Goal: Task Accomplishment & Management: Use online tool/utility

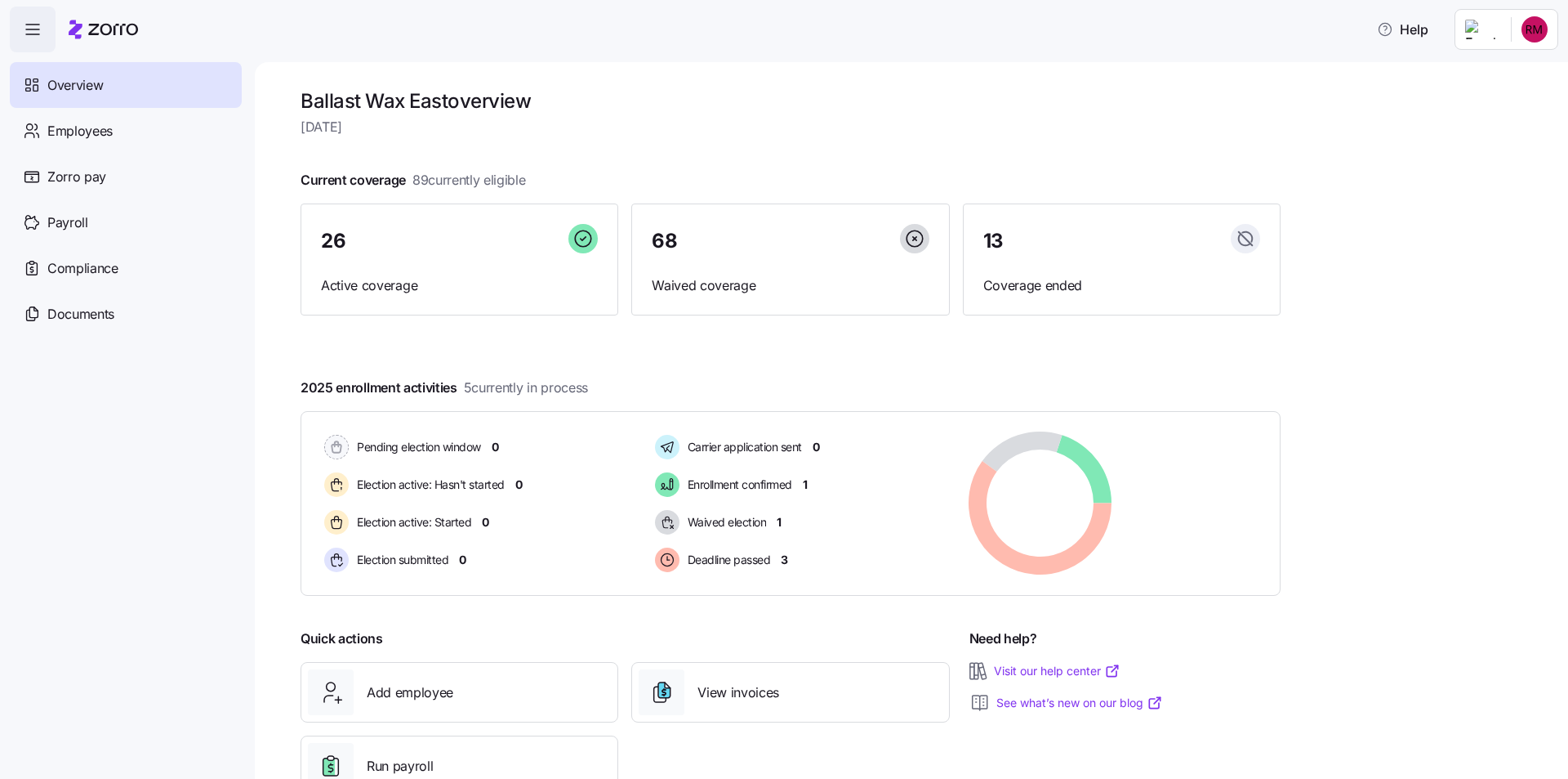
click at [186, 473] on nav "Overview Employees Zorro pay Payroll Compliance Documents" at bounding box center [127, 415] width 255 height 727
click at [97, 125] on span "Employees" at bounding box center [80, 131] width 66 height 20
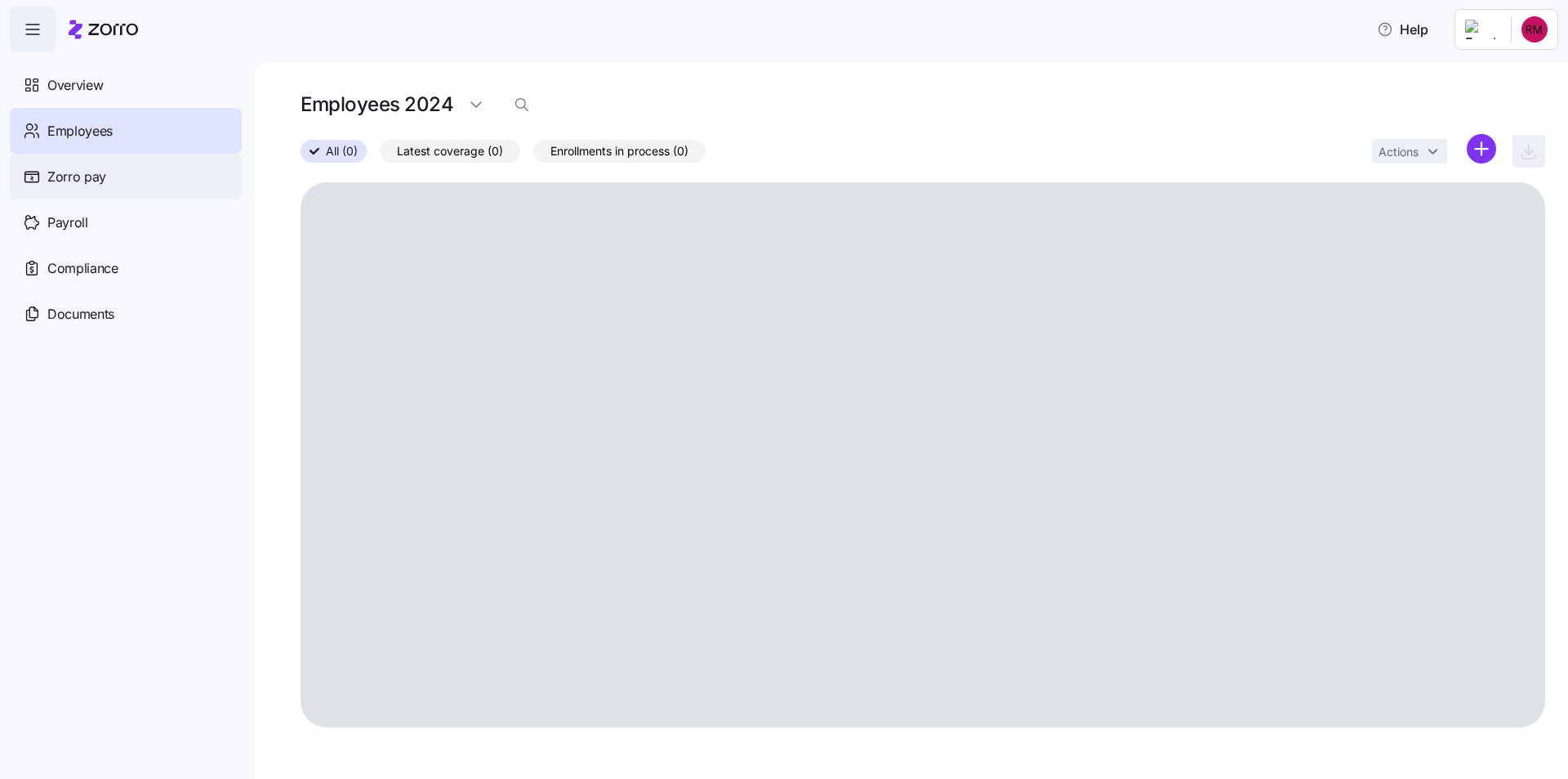
click at [85, 173] on span "Zorro pay" at bounding box center [76, 176] width 59 height 20
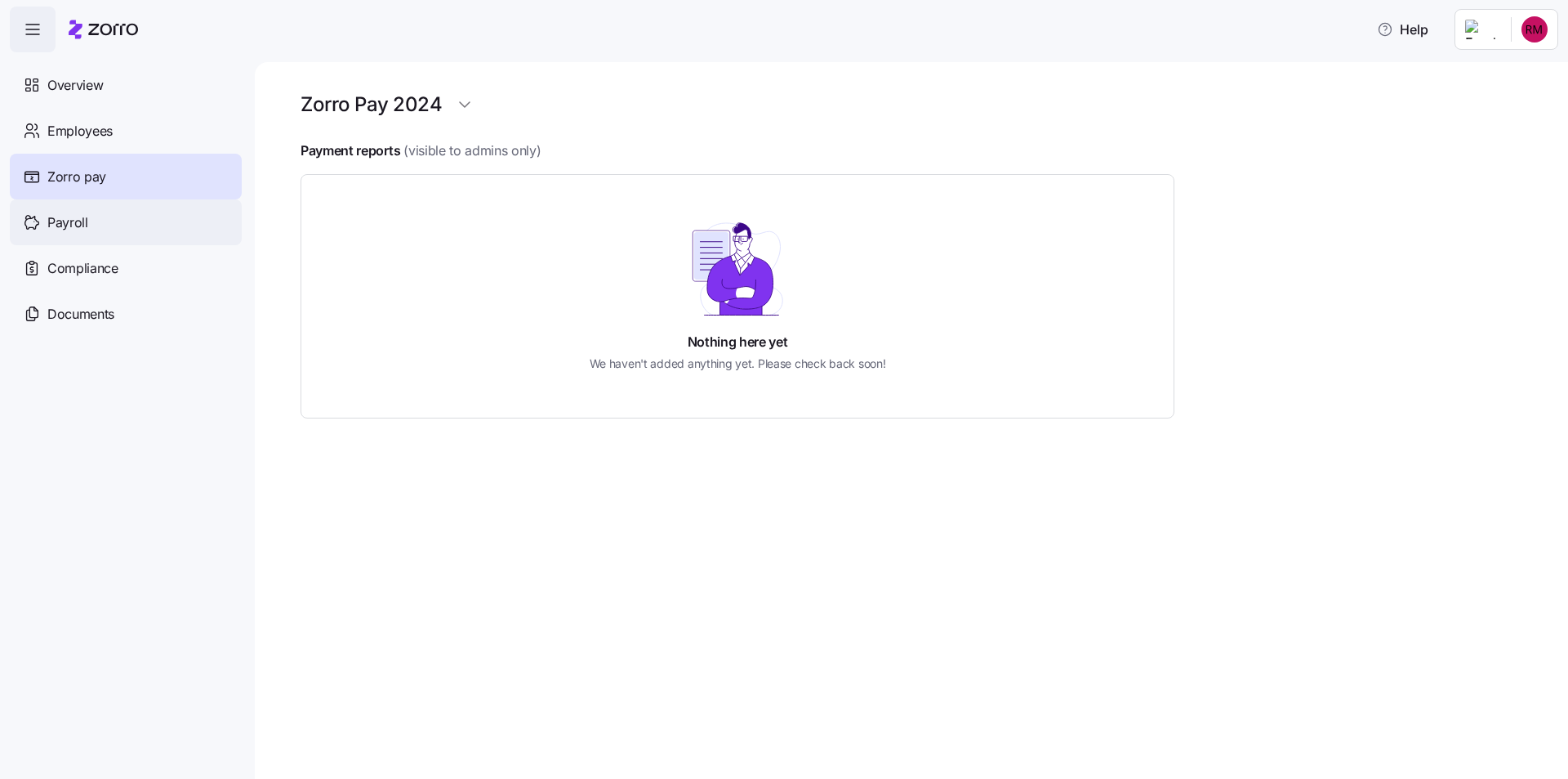
click at [82, 218] on span "Payroll" at bounding box center [68, 222] width 41 height 20
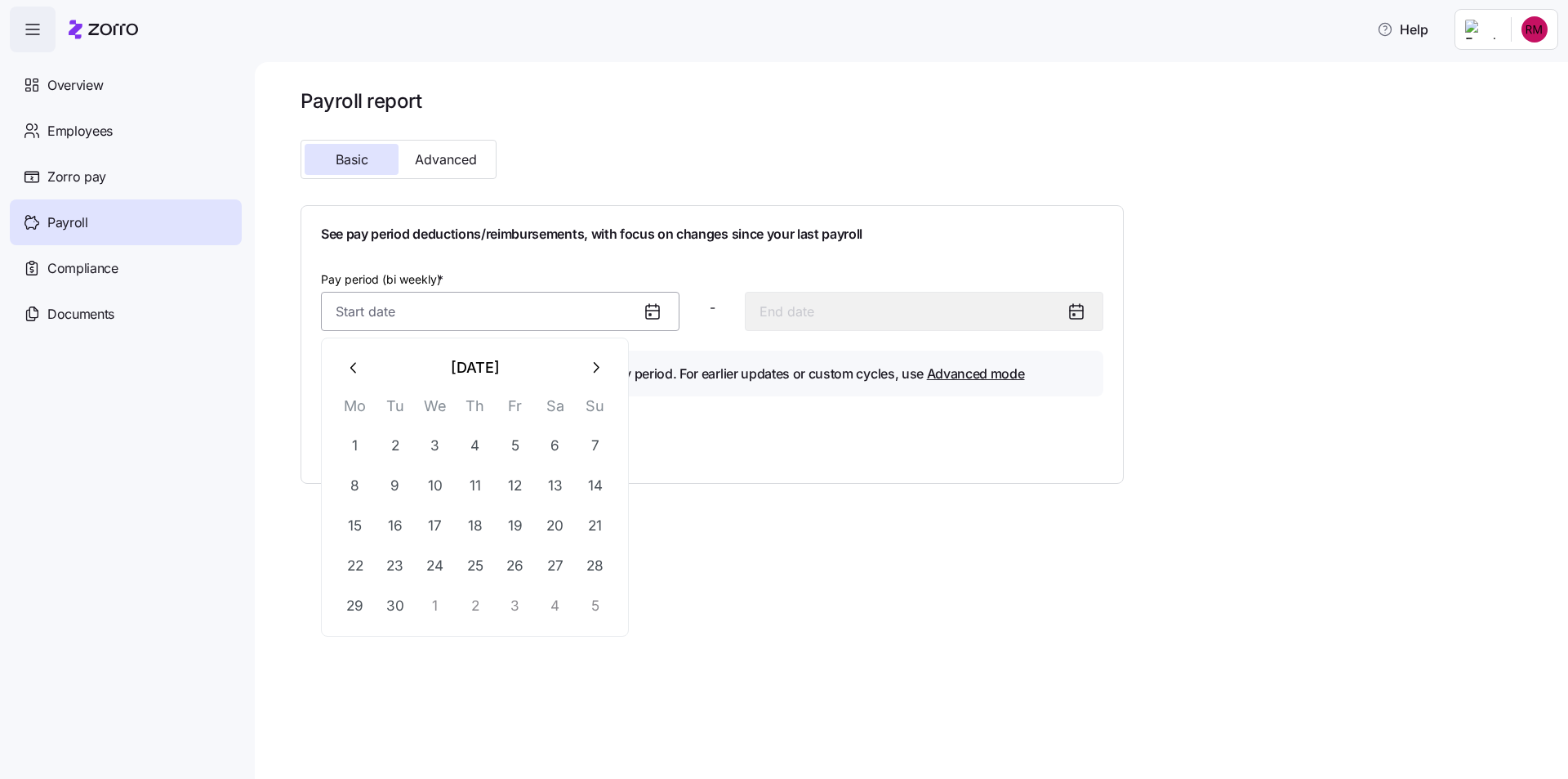
click at [482, 311] on input "Pay period (bi weekly) *" at bounding box center [500, 311] width 358 height 39
click at [353, 481] on button "8" at bounding box center [356, 486] width 39 height 39
type input "[DATE]"
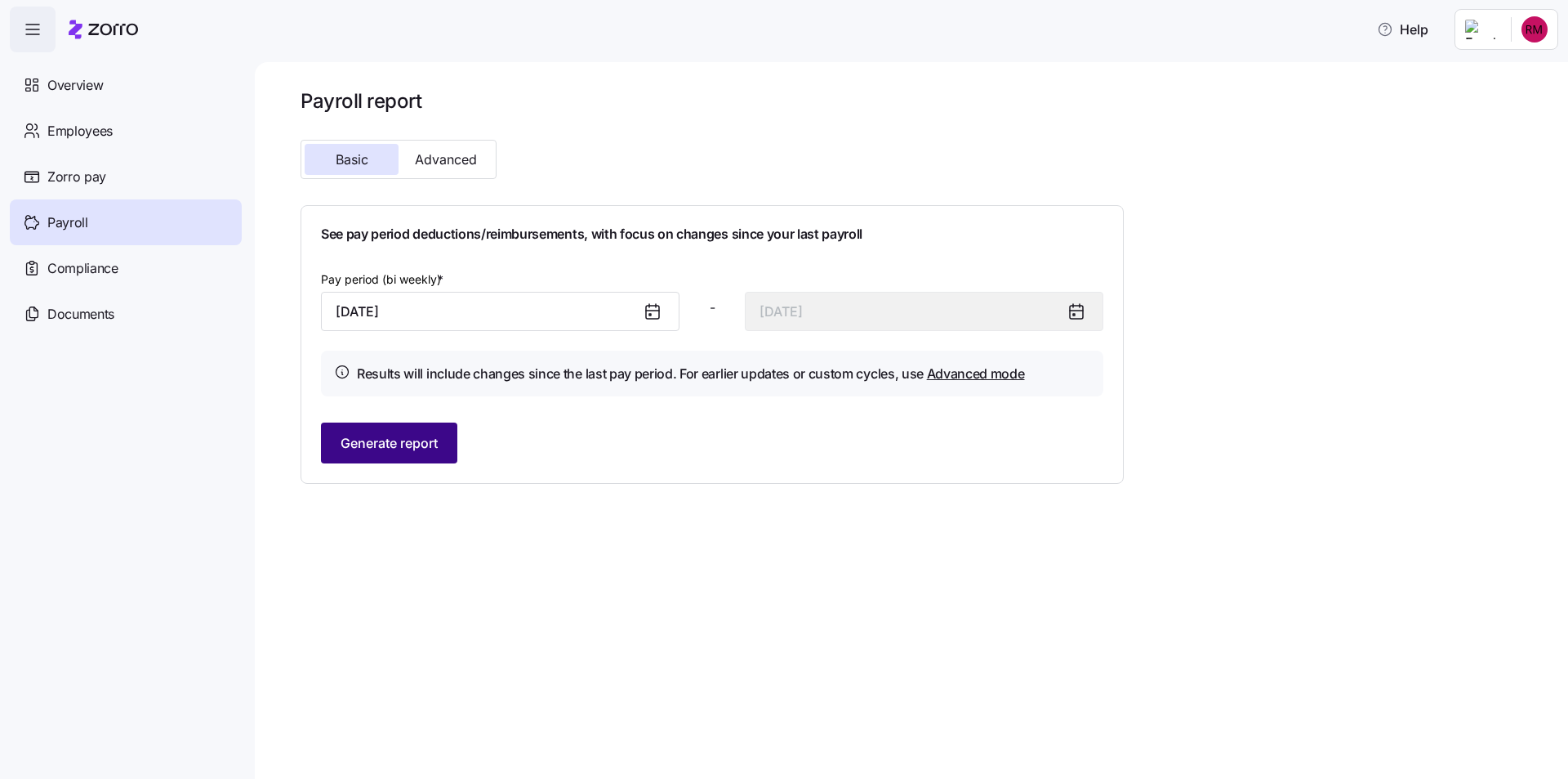
click at [401, 437] on span "Generate report" at bounding box center [388, 443] width 97 height 20
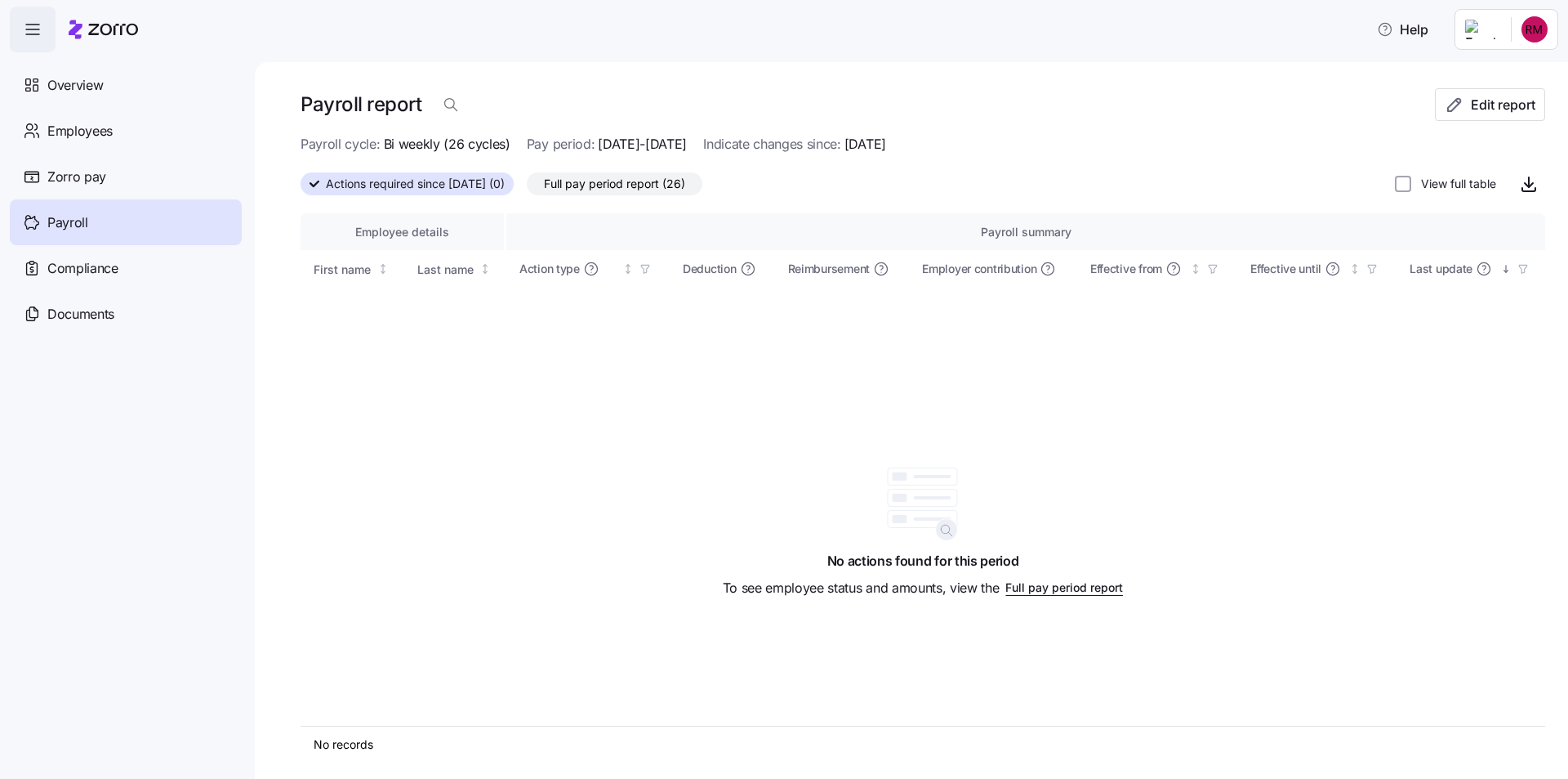
click at [612, 178] on span "Full pay period report (26)" at bounding box center [614, 184] width 141 height 21
click at [527, 188] on input "Full pay period report (26)" at bounding box center [527, 188] width 0 height 0
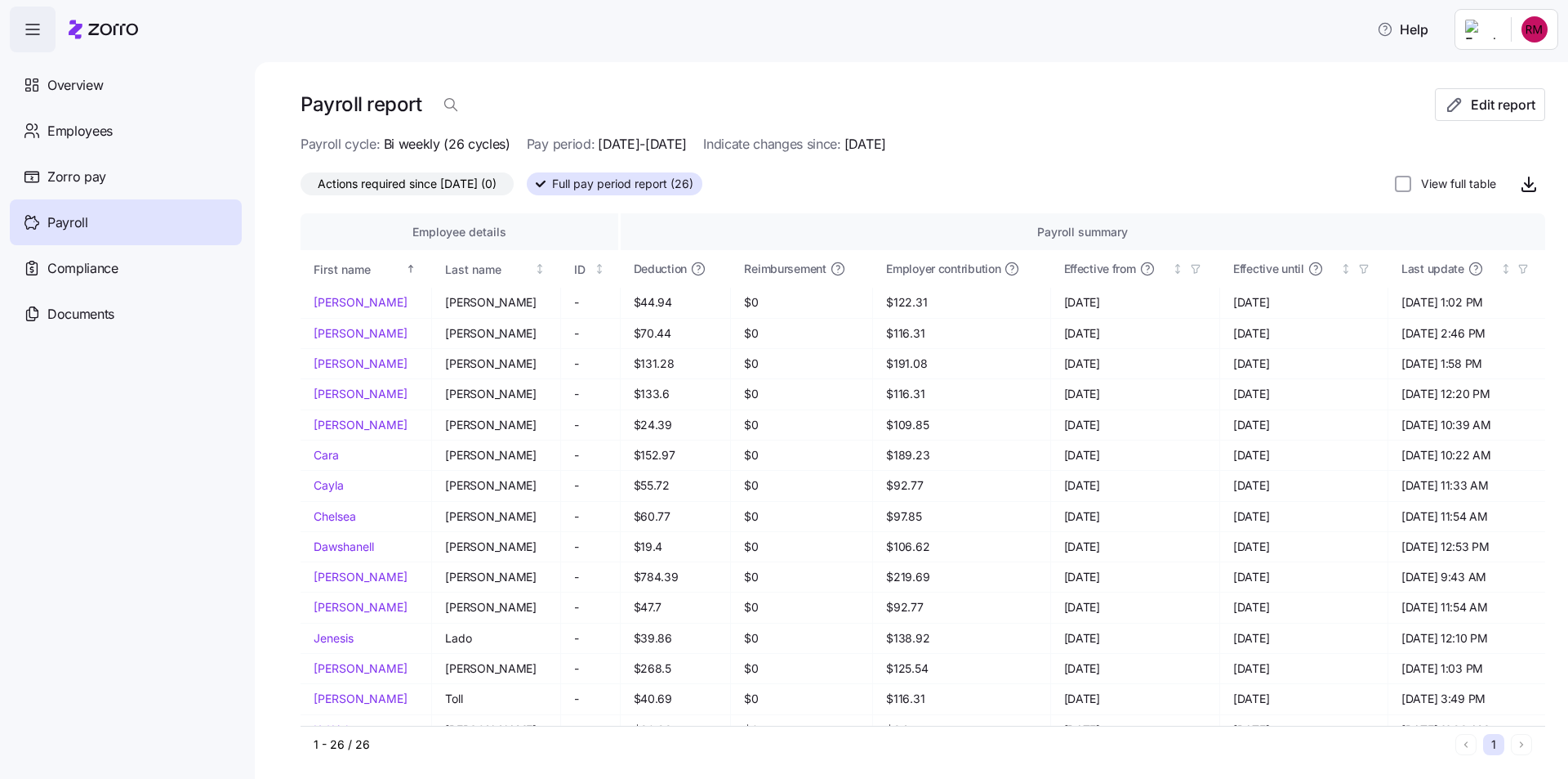
click at [454, 186] on span "Actions required since [DATE] (0)" at bounding box center [406, 184] width 179 height 21
click at [300, 188] on input "Actions required since [DATE] (0)" at bounding box center [300, 188] width 0 height 0
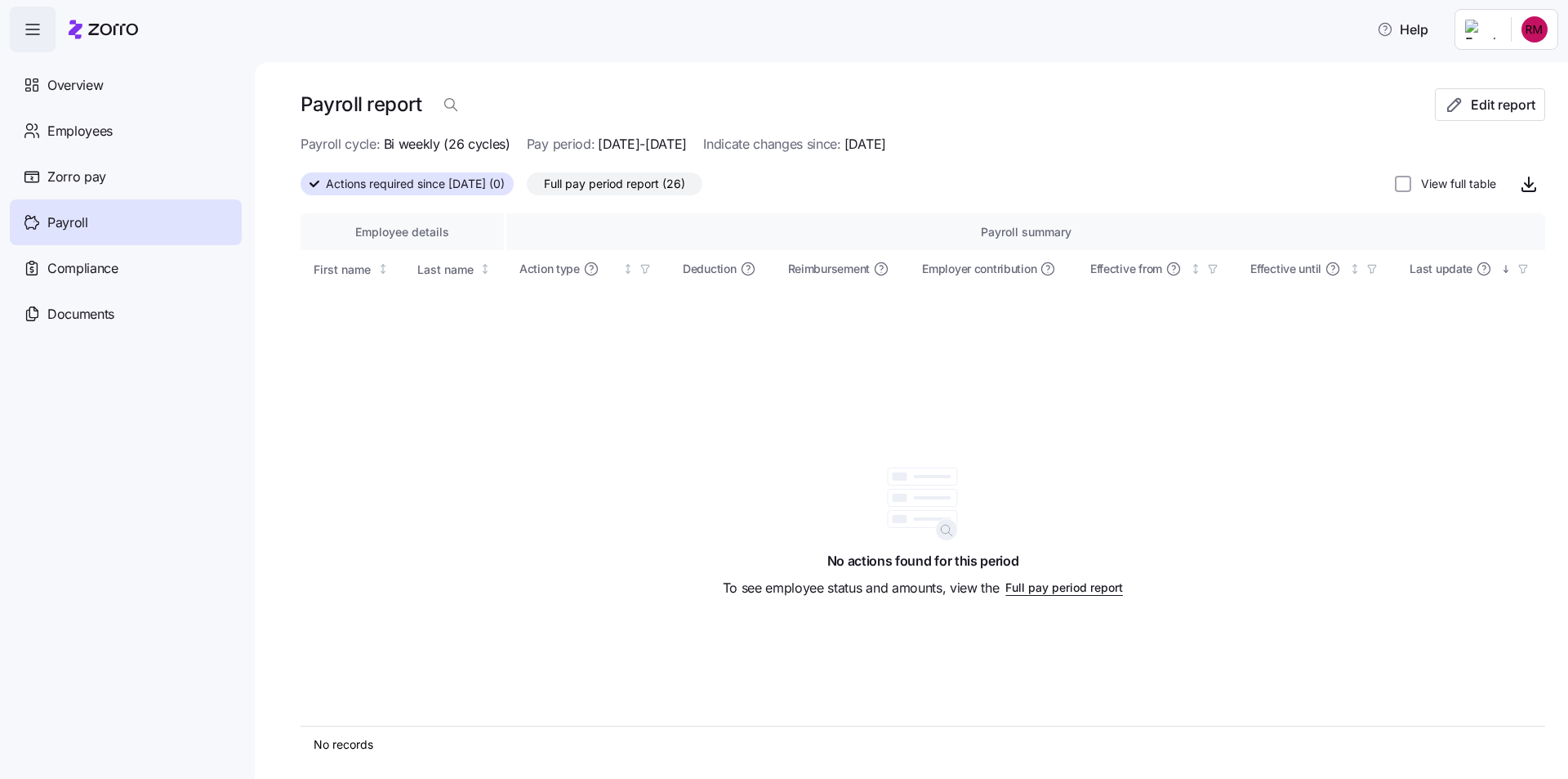
click at [56, 226] on span "Payroll" at bounding box center [68, 222] width 41 height 20
click at [505, 182] on span "Actions required since [DATE] (0)" at bounding box center [415, 184] width 179 height 21
click at [300, 189] on input "Actions required since [DATE] (0)" at bounding box center [300, 189] width 0 height 0
click at [610, 135] on span "[DATE]-[DATE]" at bounding box center [643, 144] width 89 height 20
click at [612, 141] on span "[DATE]-[DATE]" at bounding box center [643, 144] width 89 height 20
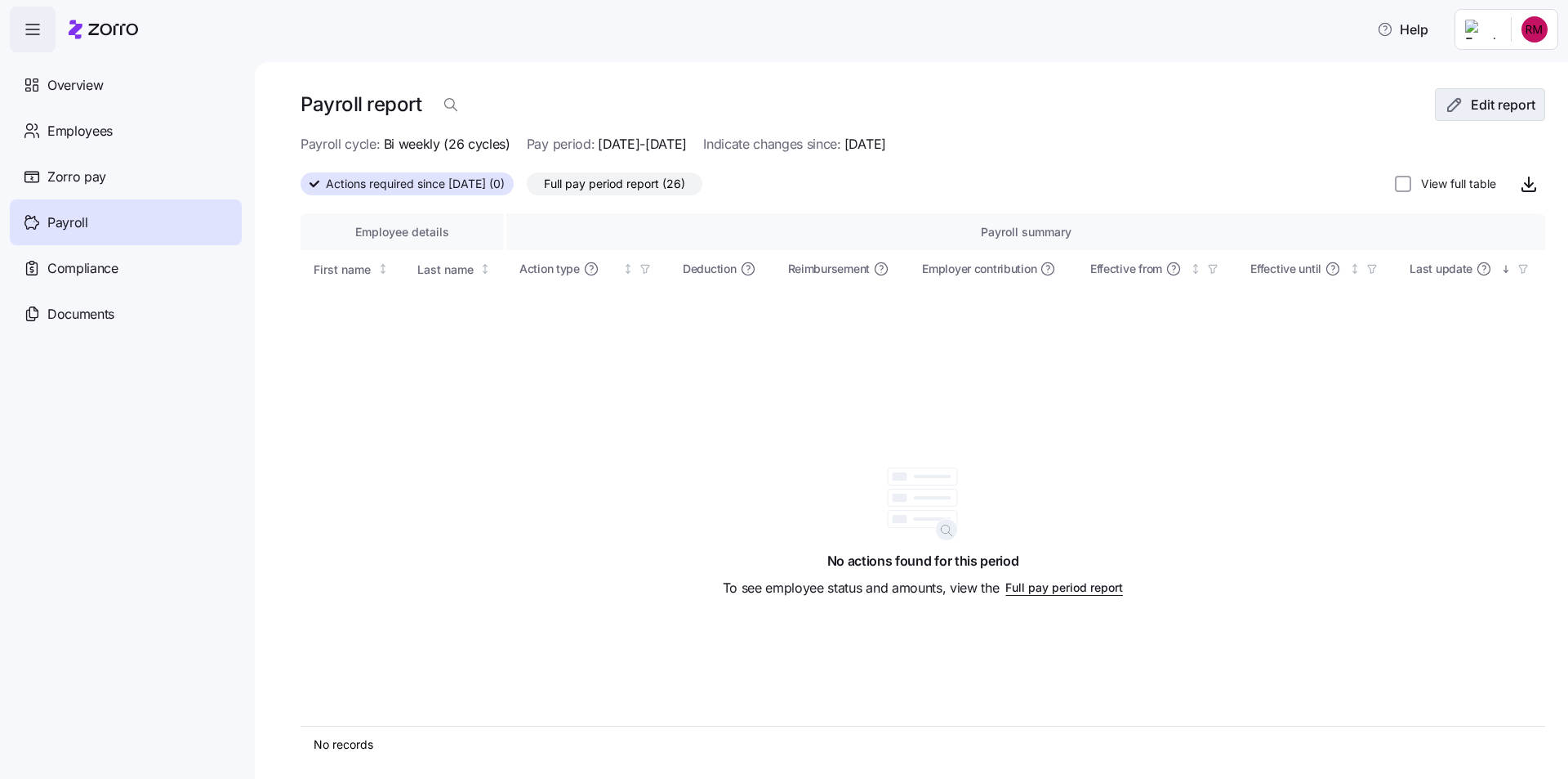
click at [1468, 93] on button "Edit report" at bounding box center [1490, 104] width 110 height 33
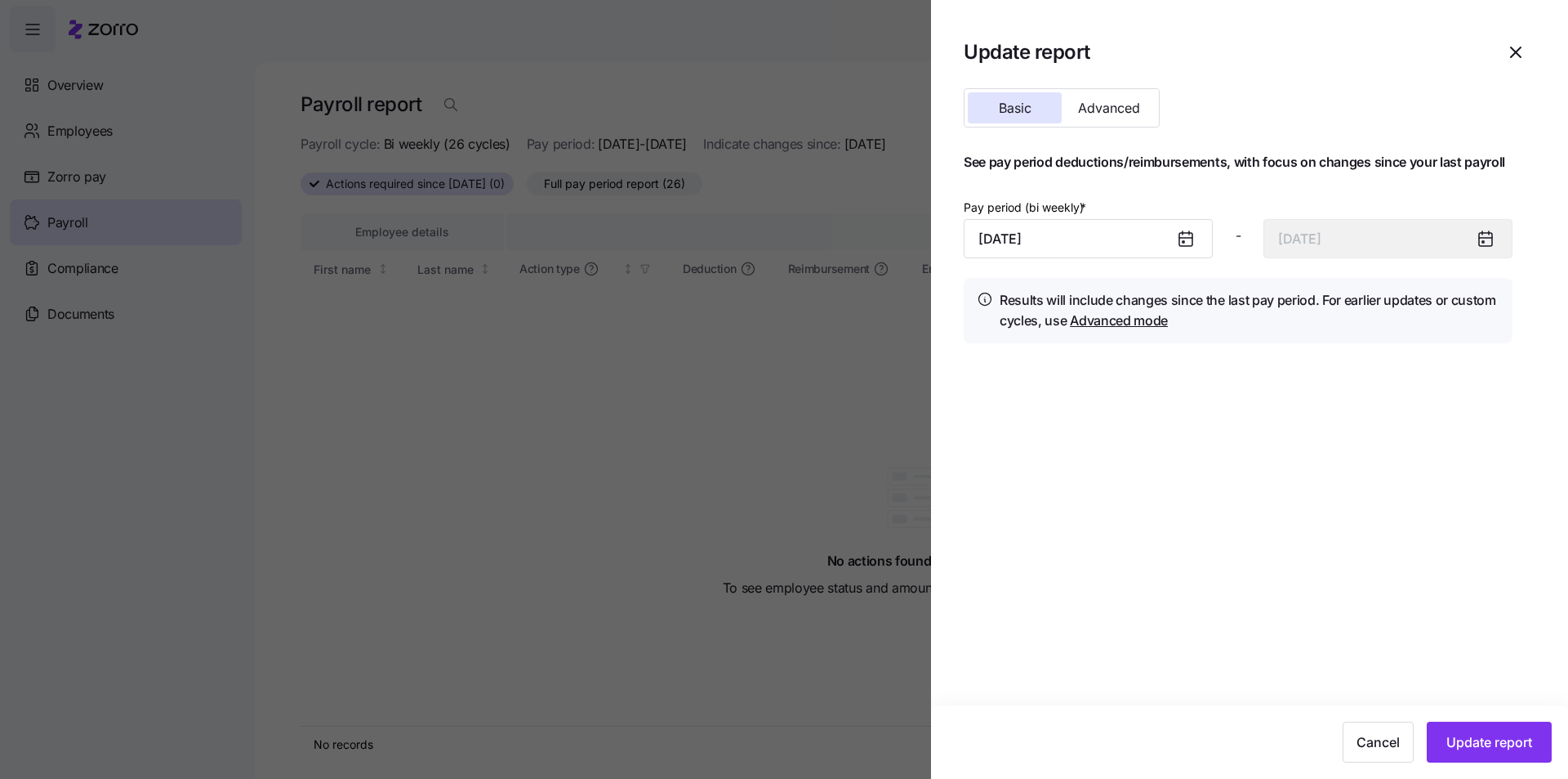
click at [1198, 231] on div at bounding box center [1192, 238] width 39 height 37
click at [1190, 234] on icon at bounding box center [1186, 239] width 13 height 13
click at [1186, 242] on icon at bounding box center [1186, 239] width 13 height 13
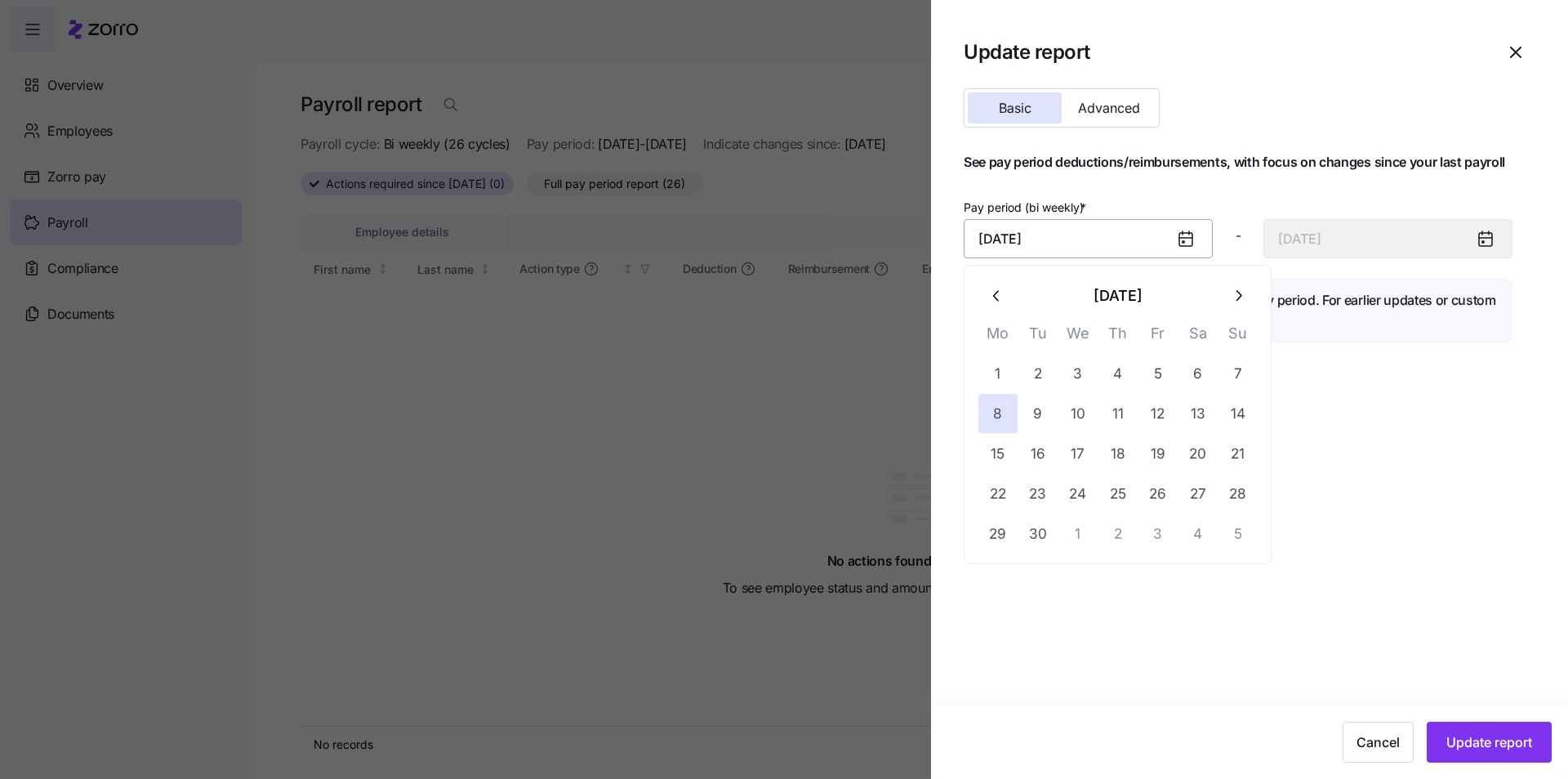
click at [1098, 239] on input "[DATE]" at bounding box center [1088, 238] width 249 height 39
click at [992, 297] on icon "button" at bounding box center [997, 295] width 18 height 18
click at [987, 529] on button "25" at bounding box center [998, 534] width 39 height 39
type input "[DATE]"
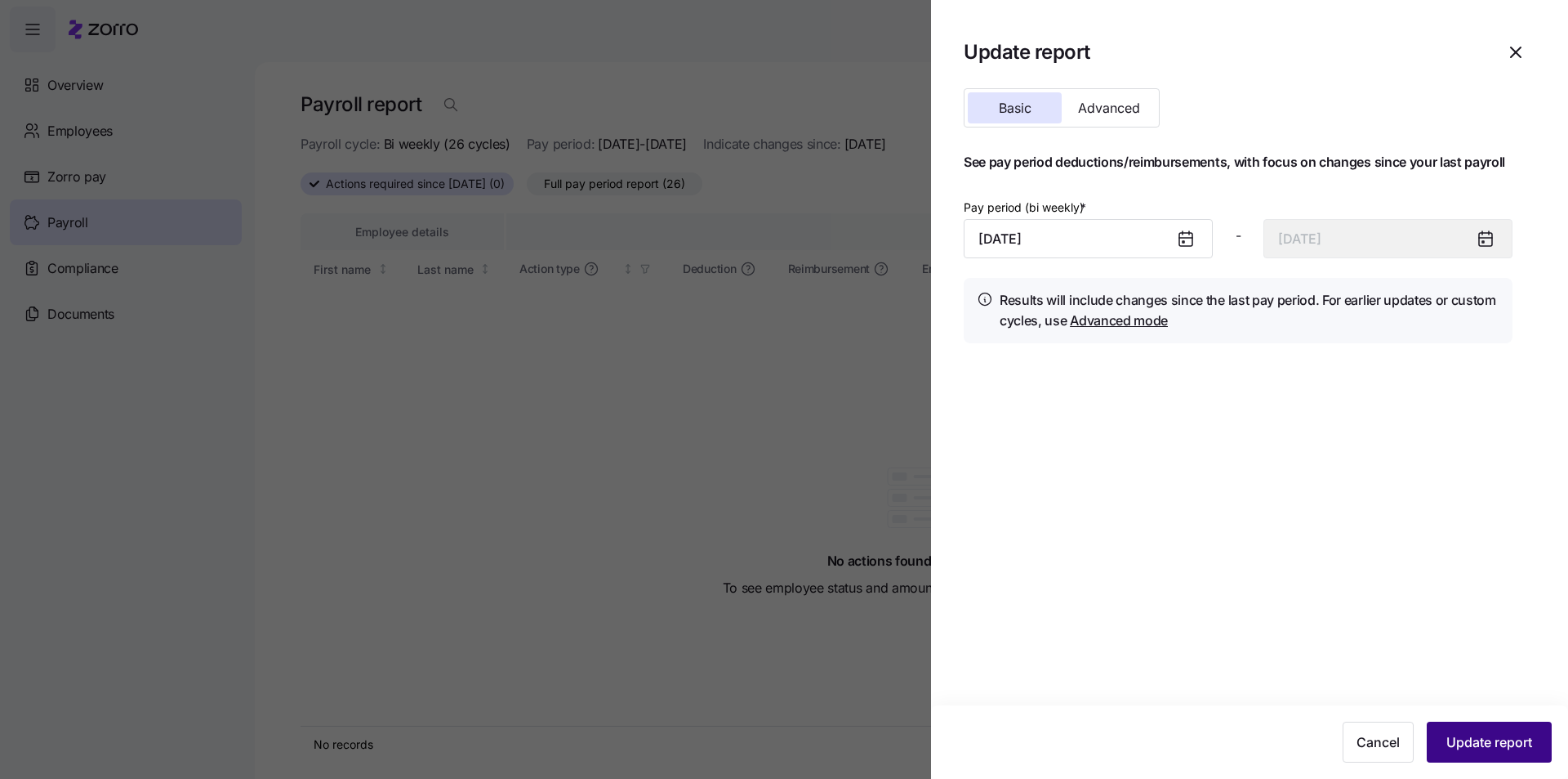
click at [1507, 739] on span "Update report" at bounding box center [1489, 742] width 85 height 20
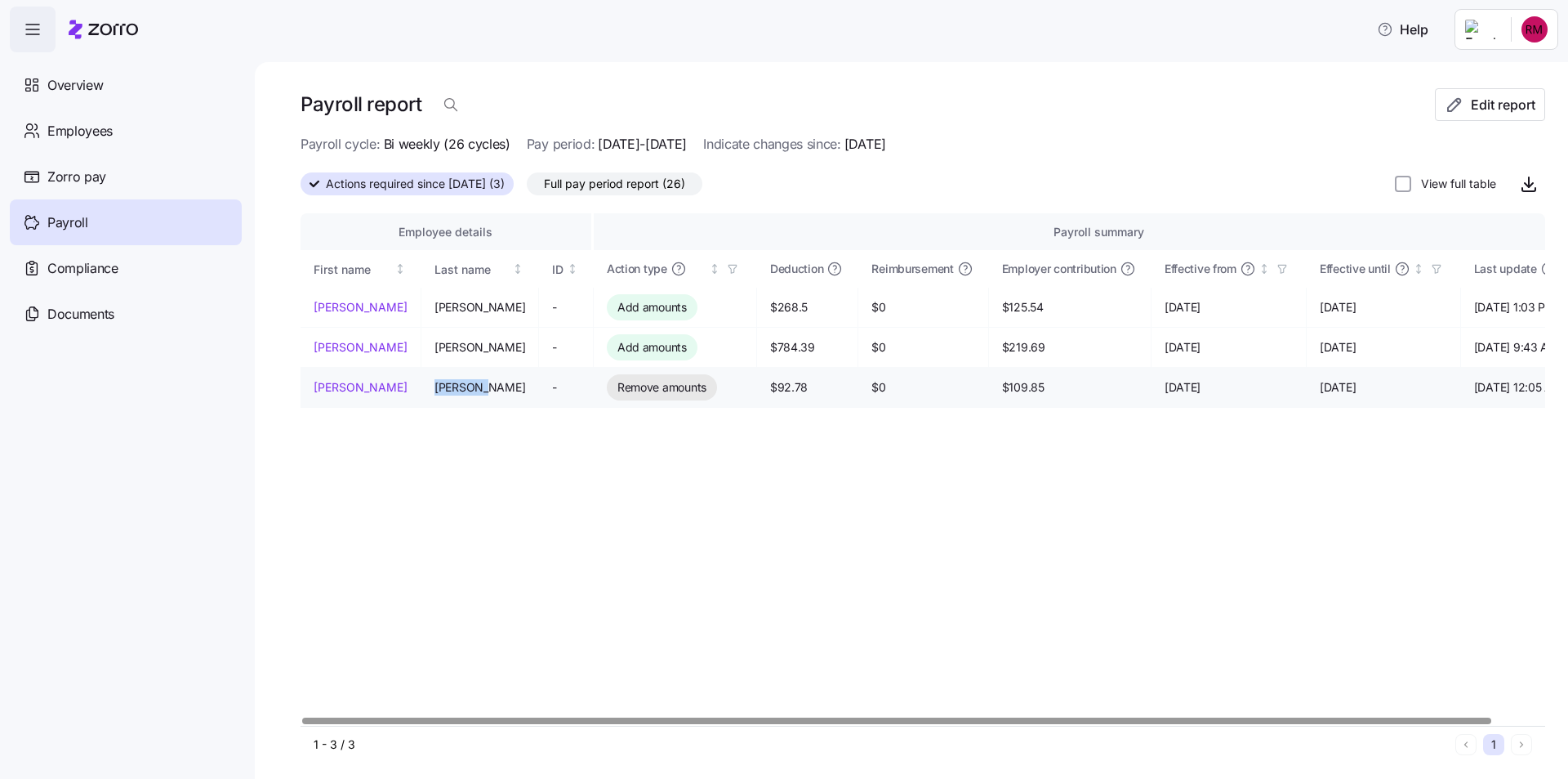
drag, startPoint x: 465, startPoint y: 386, endPoint x: 417, endPoint y: 381, distance: 48.3
click at [435, 381] on span "[PERSON_NAME]" at bounding box center [480, 387] width 91 height 16
copy span "[PERSON_NAME]"
click at [759, 486] on div "Employee details Payroll summary First name Last name ID Action type Deduction …" at bounding box center [923, 470] width 1244 height 512
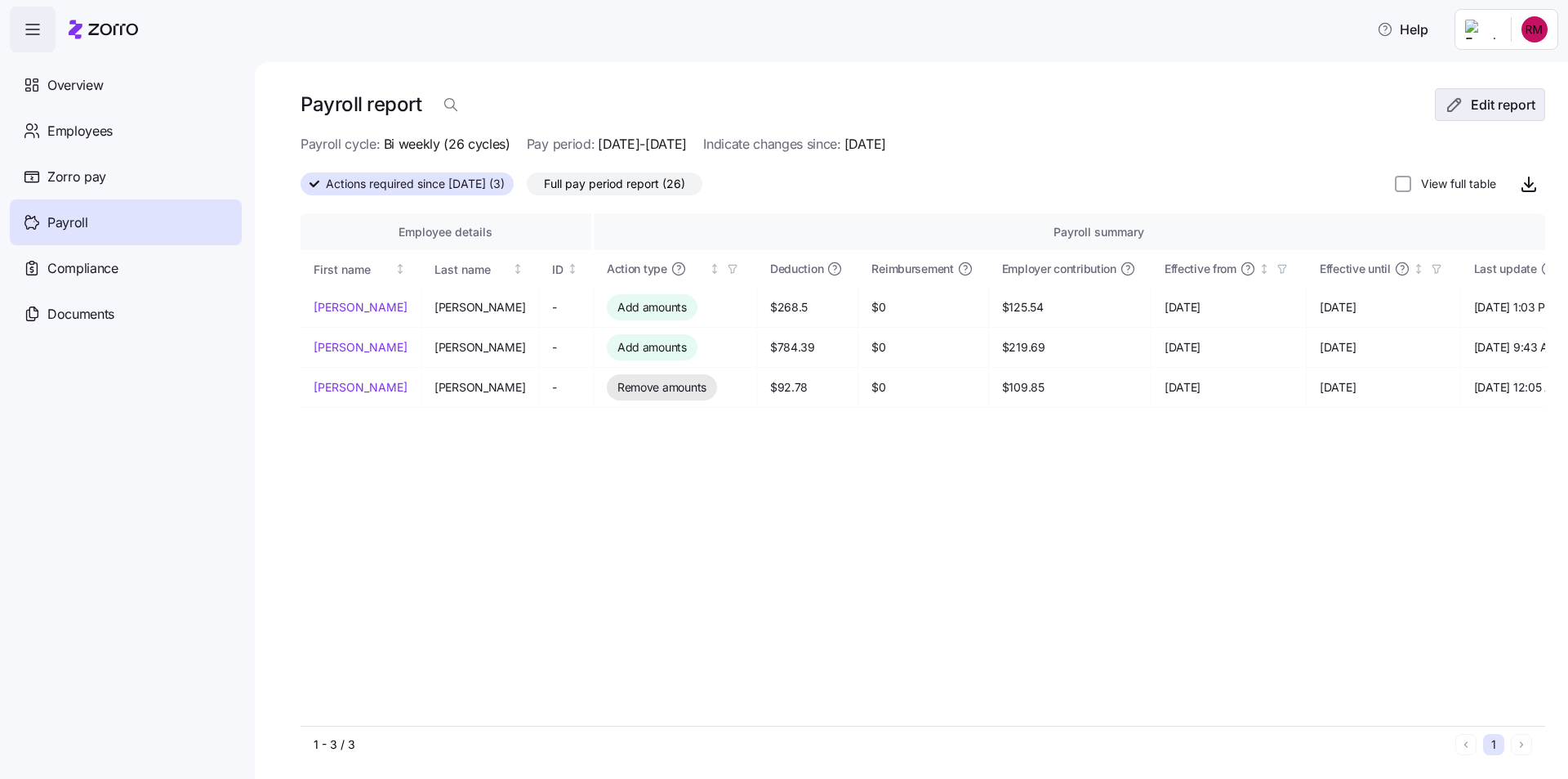
click at [1486, 100] on span "Edit report" at bounding box center [1503, 105] width 65 height 20
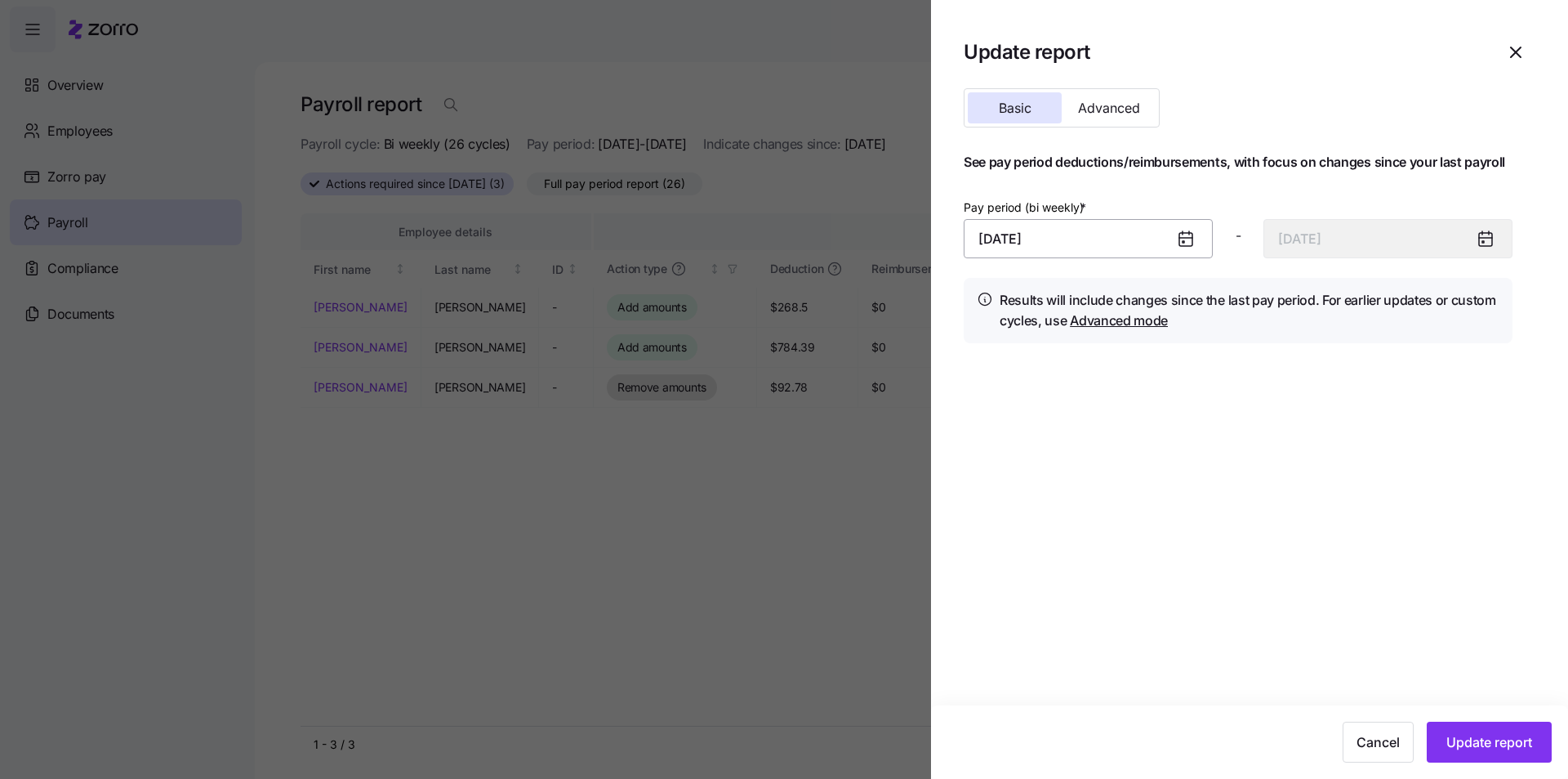
click at [1120, 241] on input "[DATE]" at bounding box center [1088, 238] width 249 height 39
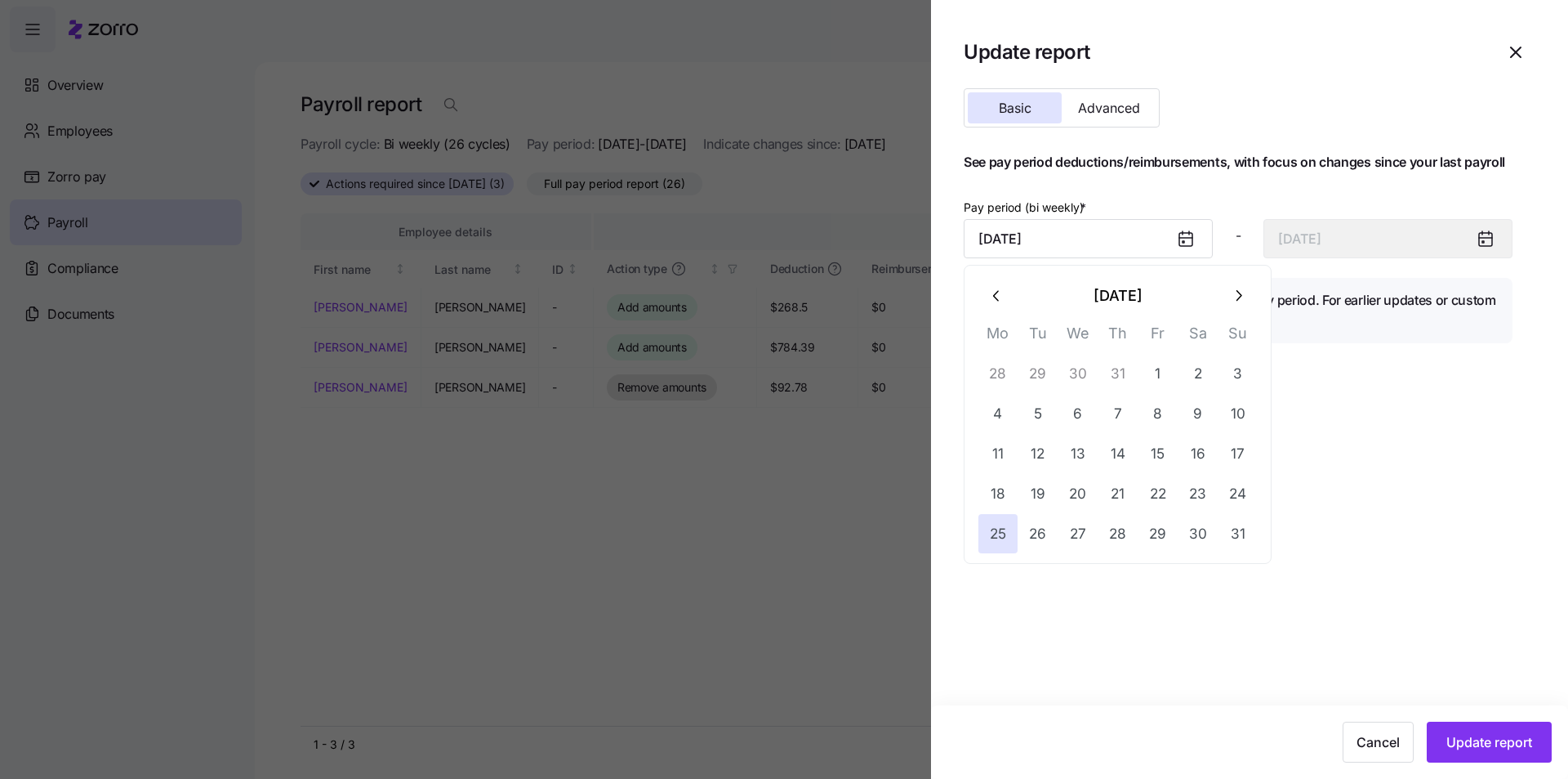
drag, startPoint x: 1135, startPoint y: 230, endPoint x: 928, endPoint y: 253, distance: 208.3
click at [924, 769] on div "Update report Basic Advanced See pay period deductions/reimbursements, with foc…" at bounding box center [784, 769] width 1568 height 0
click at [1232, 293] on icon "button" at bounding box center [1238, 295] width 18 height 18
click at [999, 407] on button "8" at bounding box center [998, 414] width 39 height 39
type input "[DATE]"
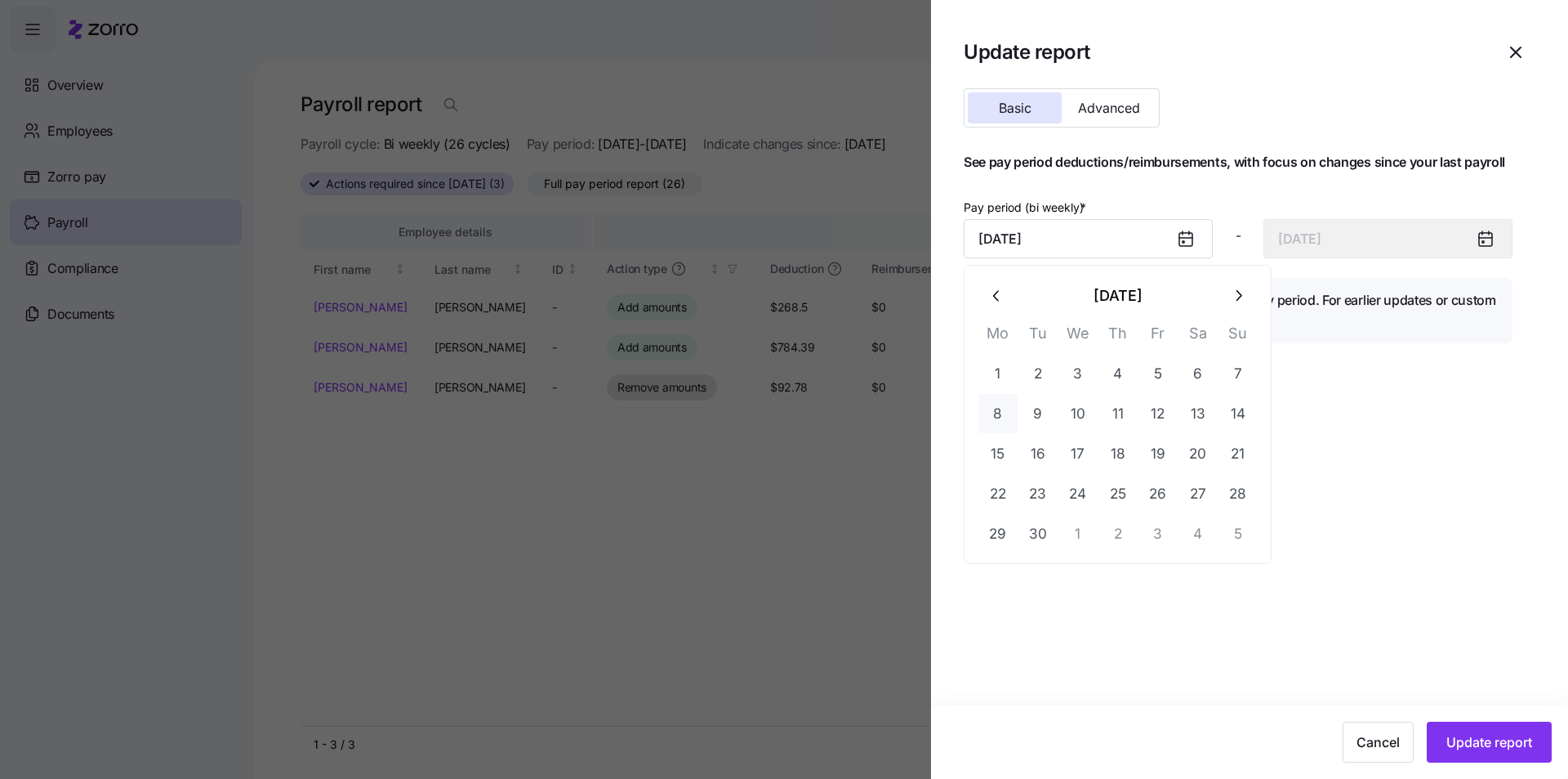
type input "[DATE]"
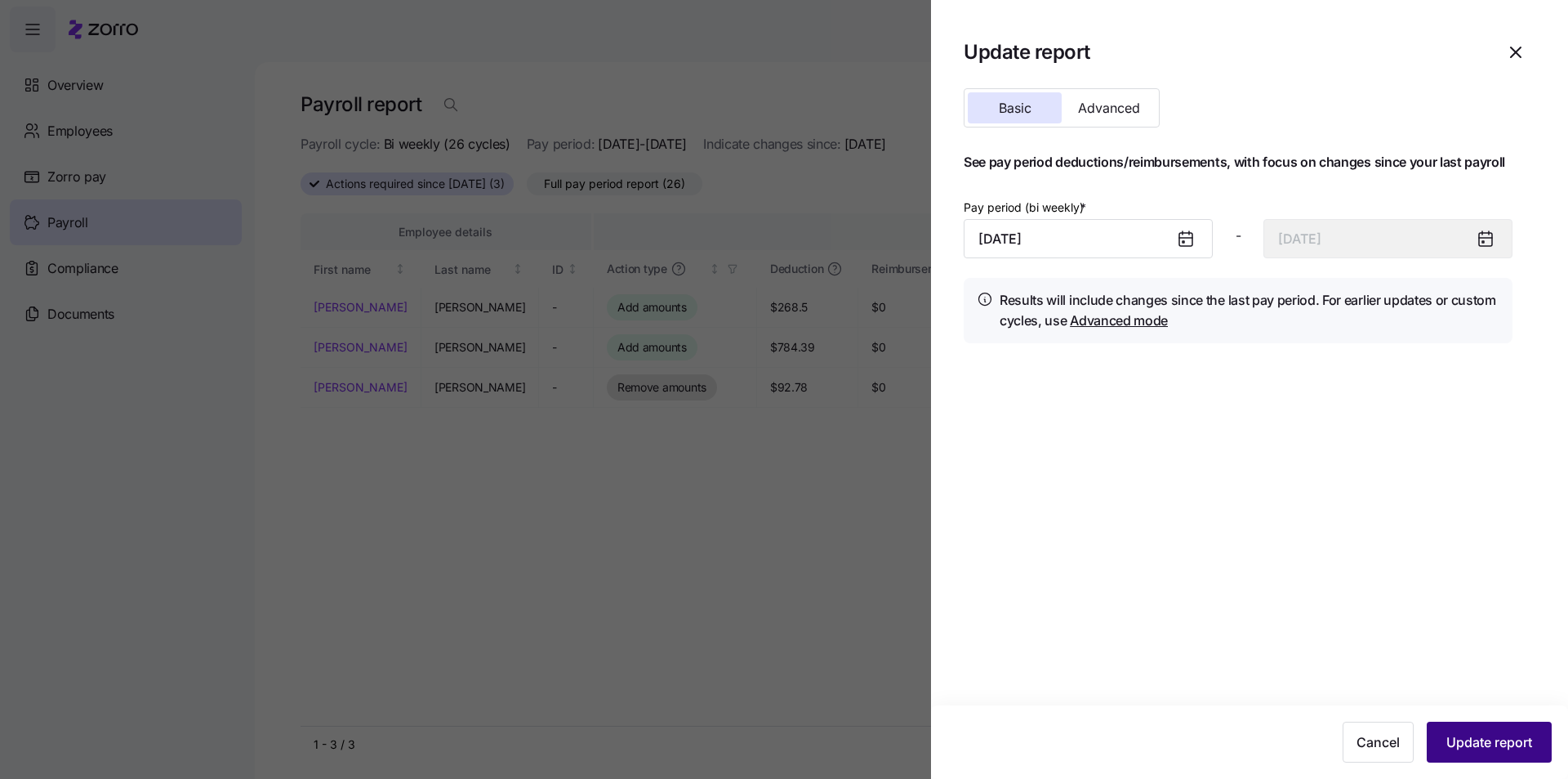
click at [1487, 730] on button "Update report" at bounding box center [1489, 742] width 125 height 41
